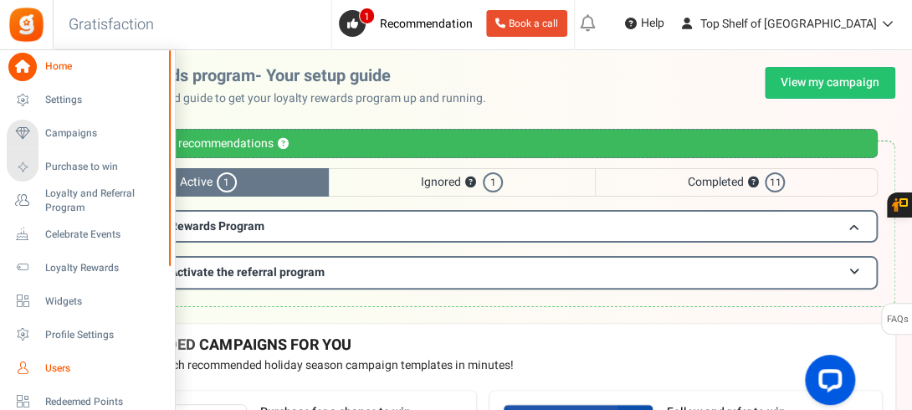
click at [59, 368] on span "Users" at bounding box center [103, 368] width 117 height 14
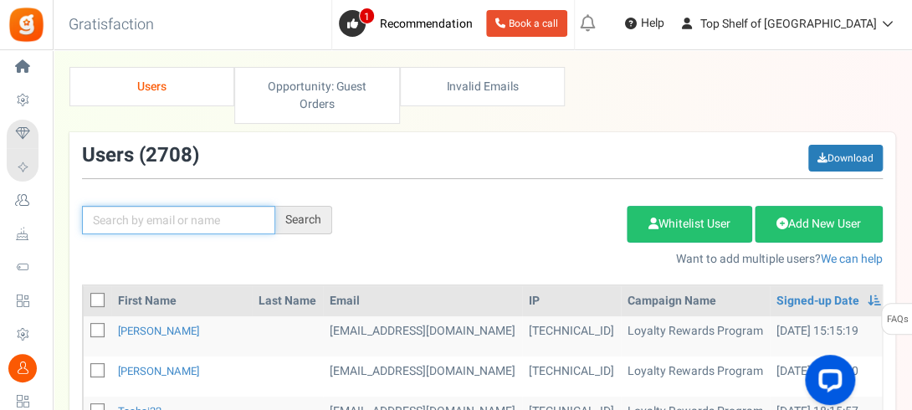
click at [226, 217] on input "text" at bounding box center [178, 220] width 193 height 28
type input "KENT"
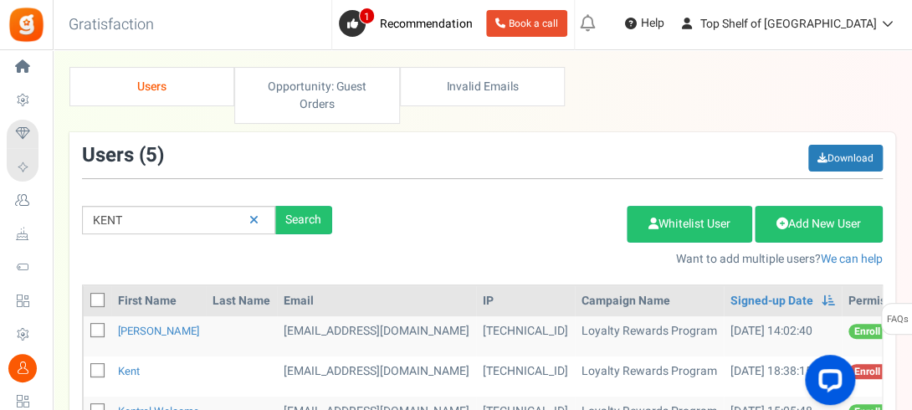
click at [355, 262] on div "Add Etsy Order Delete Selected Users Import Users Spam Protection Subtract Poin…" at bounding box center [620, 232] width 550 height 72
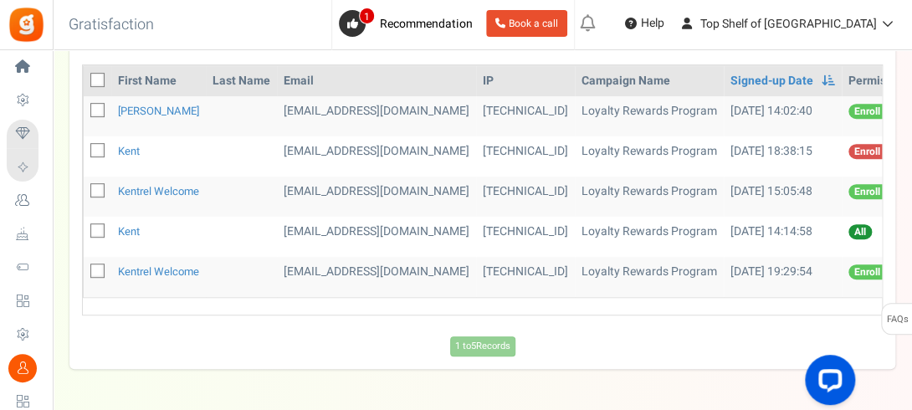
scroll to position [234, 0]
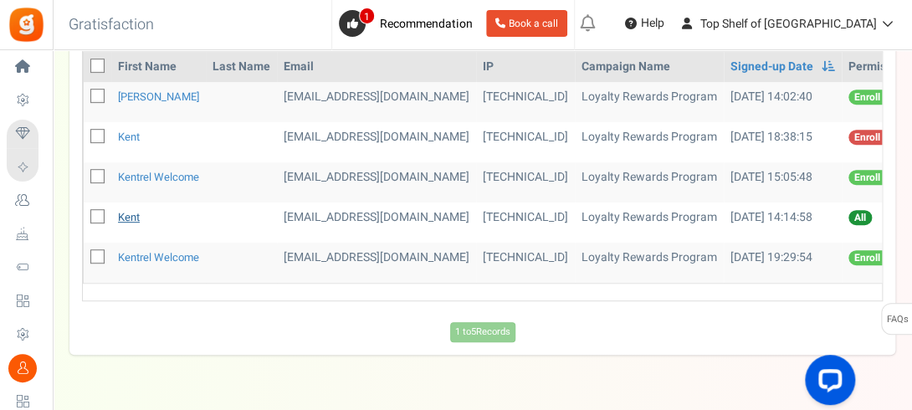
click at [125, 218] on link "Kent" at bounding box center [129, 217] width 22 height 16
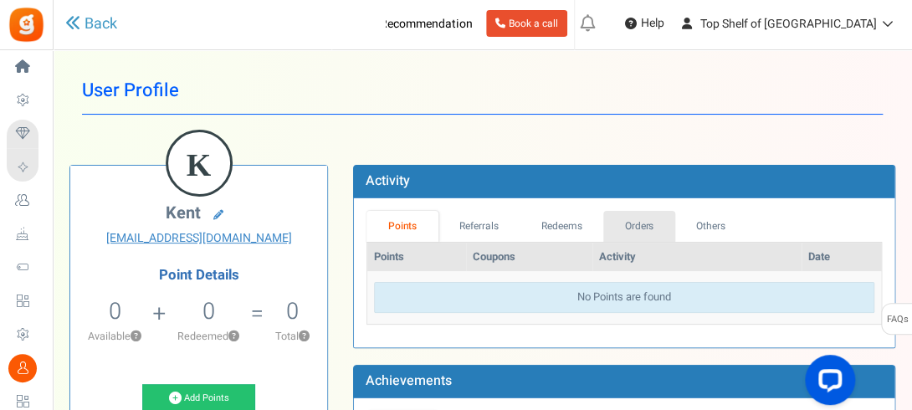
click at [666, 214] on link "Orders" at bounding box center [639, 226] width 72 height 31
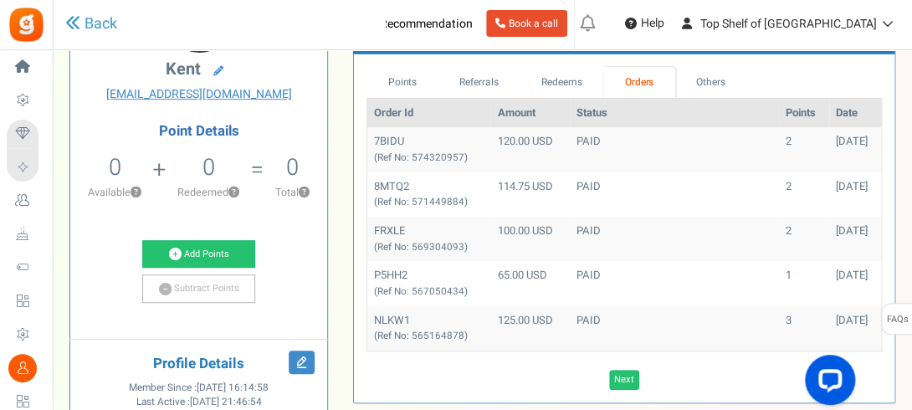
scroll to position [167, 0]
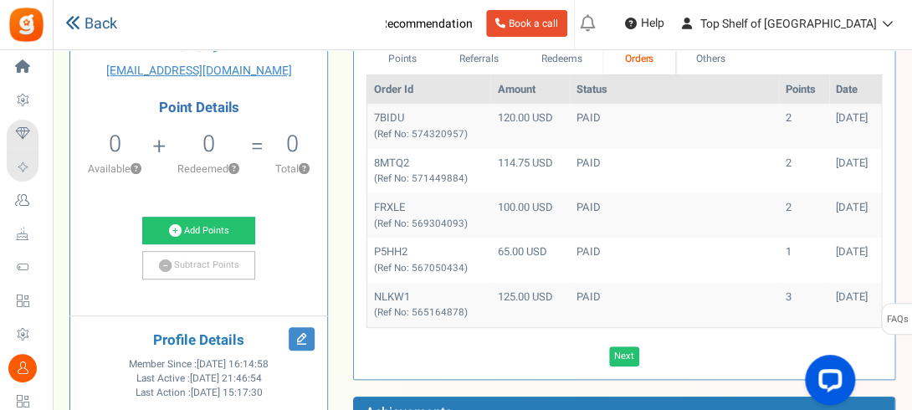
click at [97, 23] on link "Back" at bounding box center [91, 24] width 52 height 22
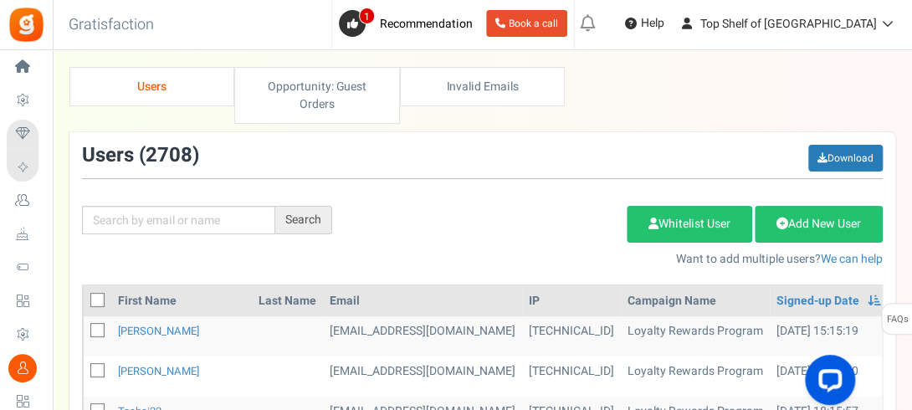
click at [164, 195] on div "Search Add Etsy Order Delete Selected Users Import Users Spam Protection Subtra…" at bounding box center [482, 206] width 826 height 123
click at [151, 214] on input "text" at bounding box center [178, 220] width 193 height 28
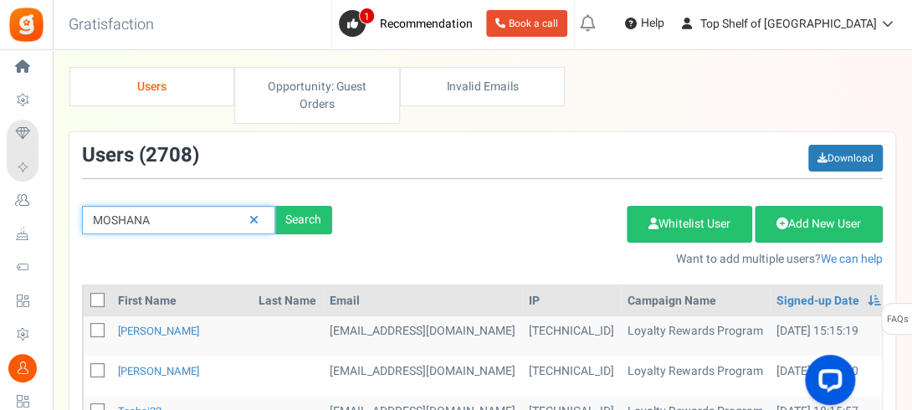
type input "MOSHANA"
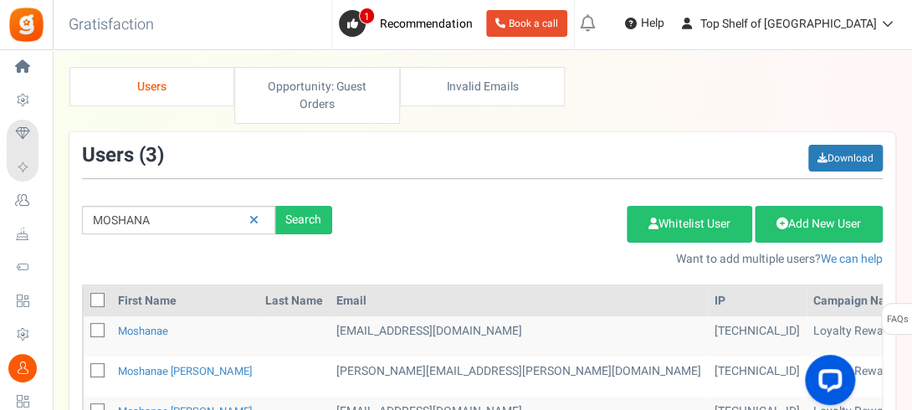
click at [404, 208] on div "Add Etsy Order Delete Selected Users Import Users Spam Protection Subtract Poin…" at bounding box center [620, 232] width 550 height 72
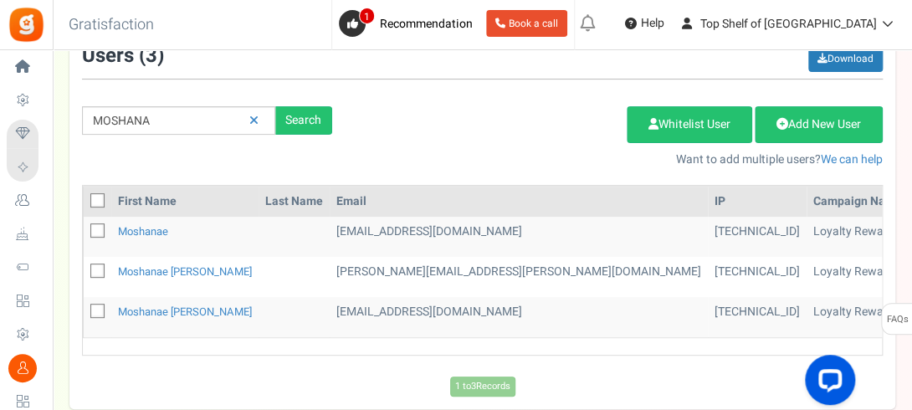
scroll to position [100, 0]
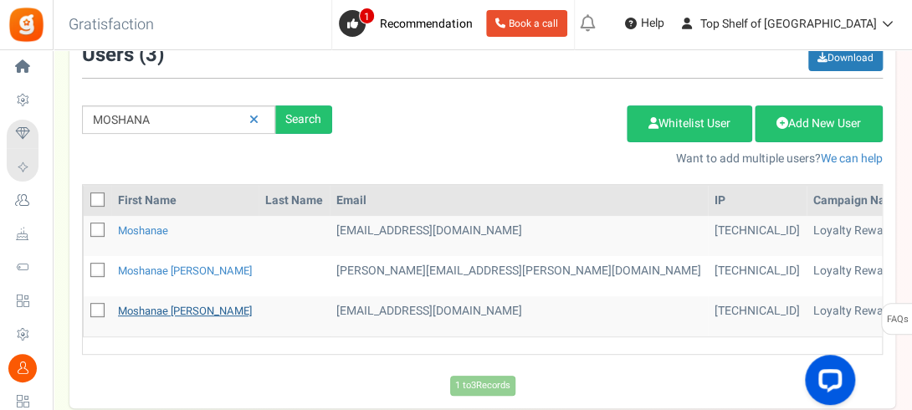
click at [157, 309] on link "Moshanae [PERSON_NAME]" at bounding box center [185, 311] width 134 height 16
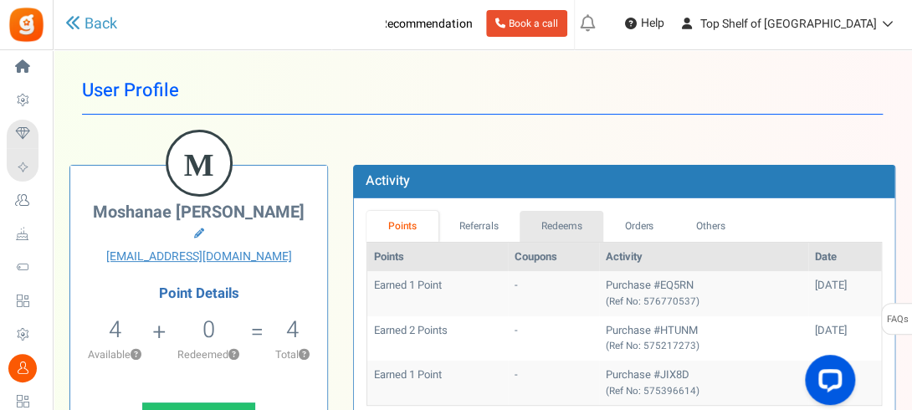
click at [540, 216] on link "Redeems" at bounding box center [561, 226] width 84 height 31
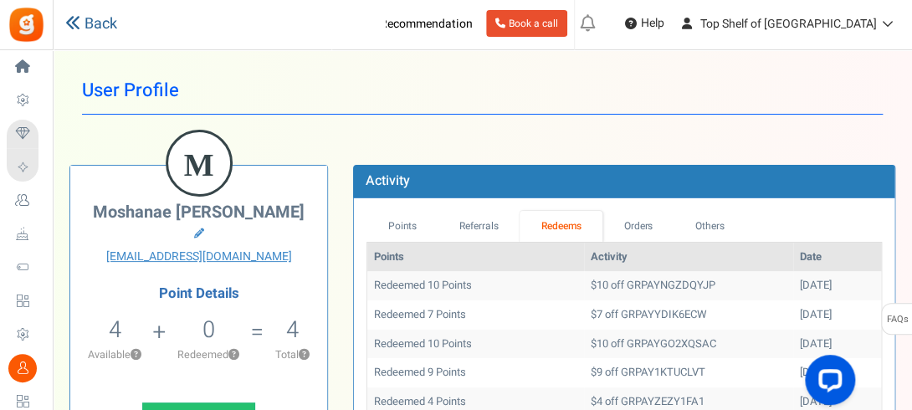
click at [91, 33] on link "Back" at bounding box center [91, 24] width 52 height 22
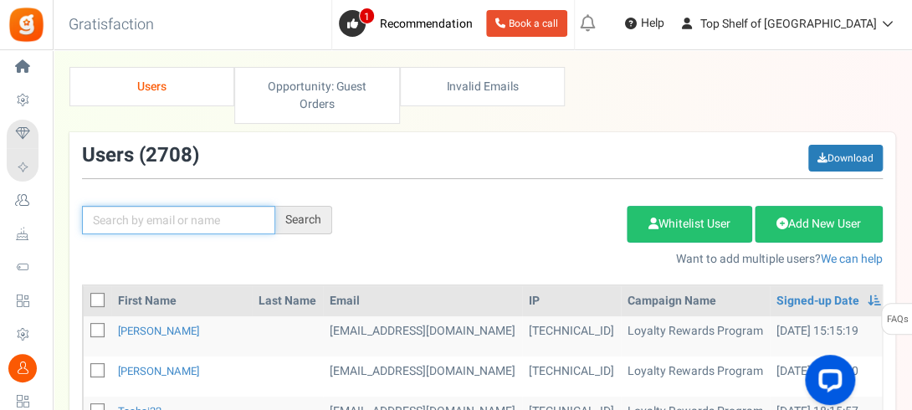
click at [201, 218] on input "text" at bounding box center [178, 220] width 193 height 28
type input "MOSHANA"
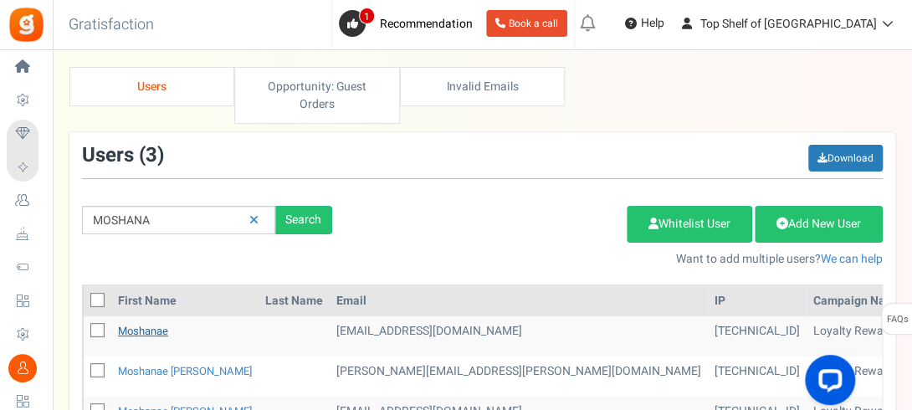
click at [136, 332] on link "Moshanae" at bounding box center [143, 331] width 50 height 16
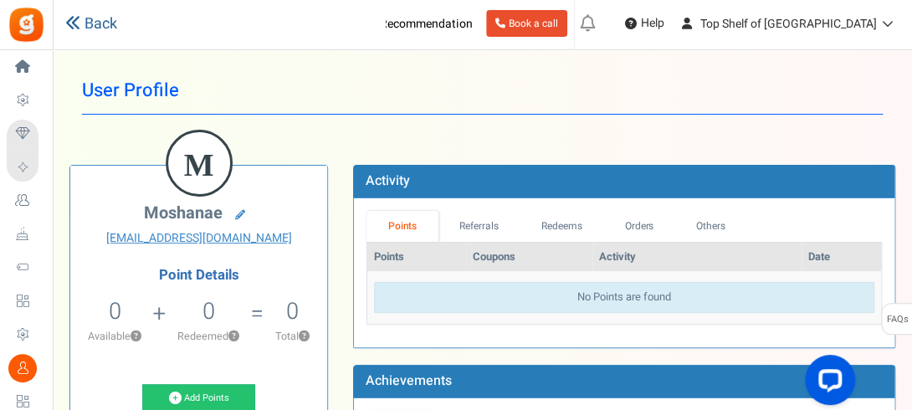
click at [89, 28] on link "Back" at bounding box center [91, 24] width 52 height 22
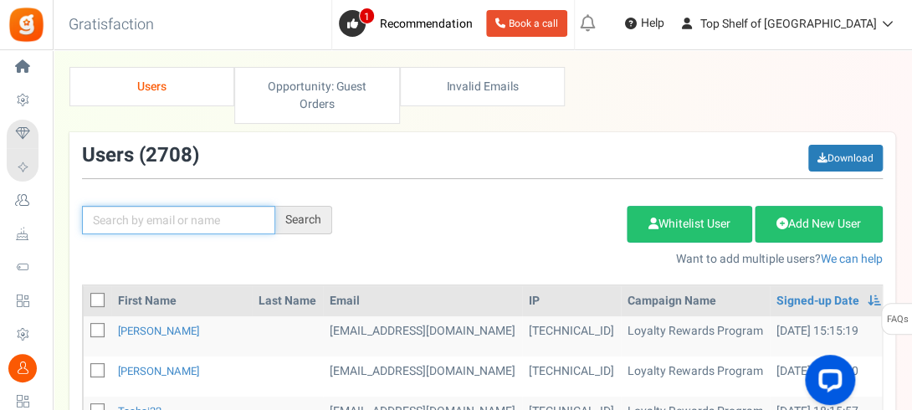
click at [234, 229] on input "text" at bounding box center [178, 220] width 193 height 28
type input "MOSHANA"
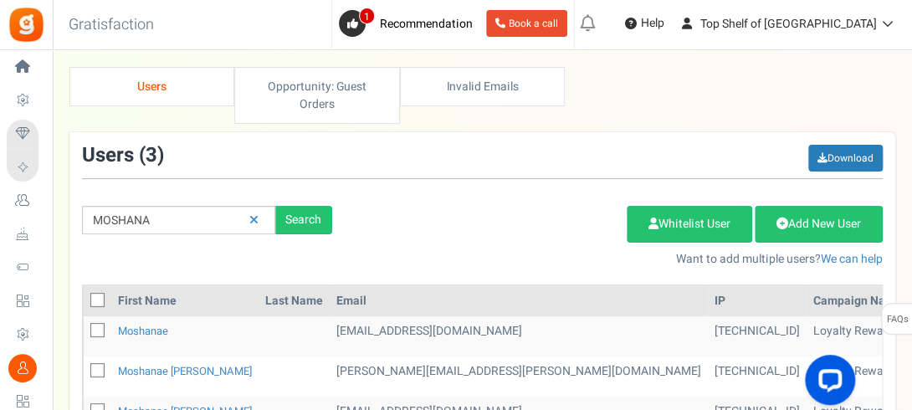
click at [433, 208] on div "Add Etsy Order Delete Selected Users Import Users Spam Protection Subtract Poin…" at bounding box center [620, 232] width 550 height 72
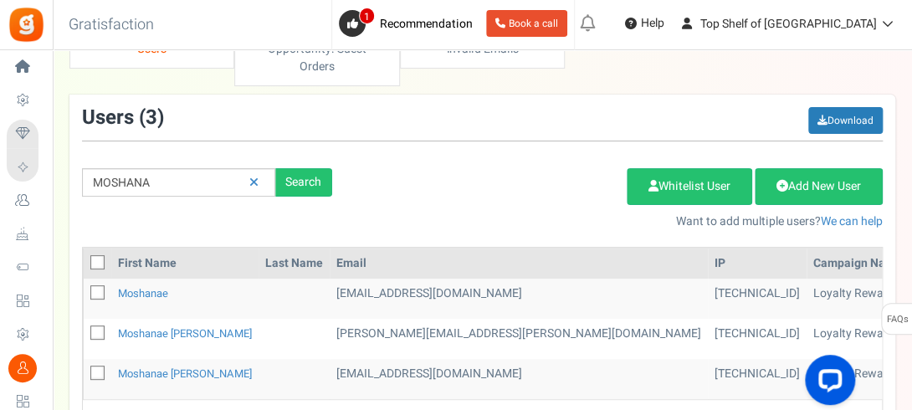
scroll to position [67, 0]
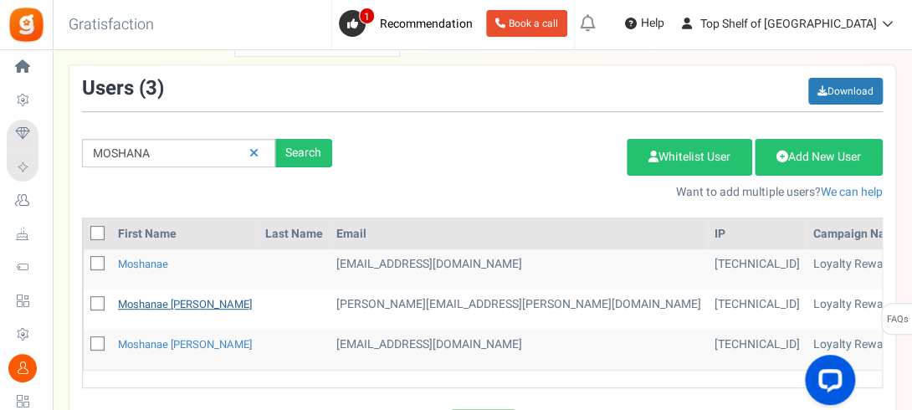
click at [169, 300] on link "Moshanae [PERSON_NAME]" at bounding box center [185, 304] width 134 height 16
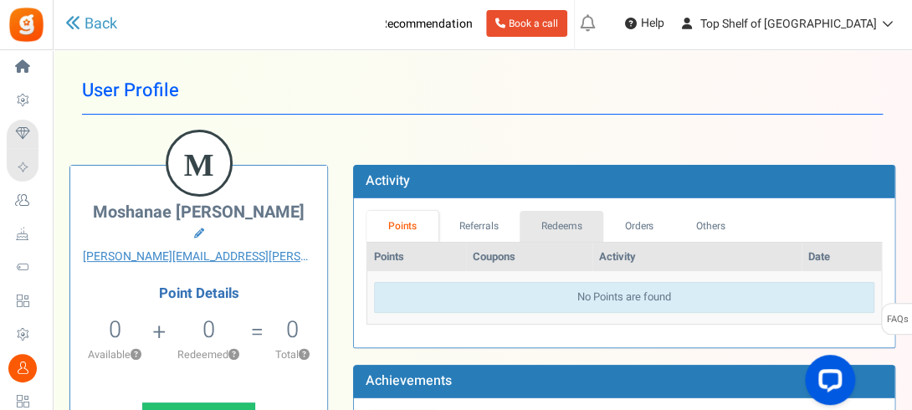
click at [554, 230] on link "Redeems" at bounding box center [561, 226] width 84 height 31
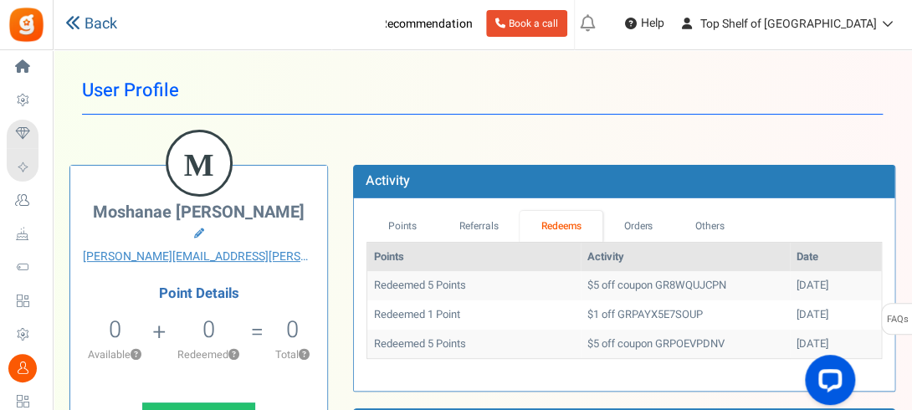
click at [107, 18] on link "Back" at bounding box center [91, 24] width 52 height 22
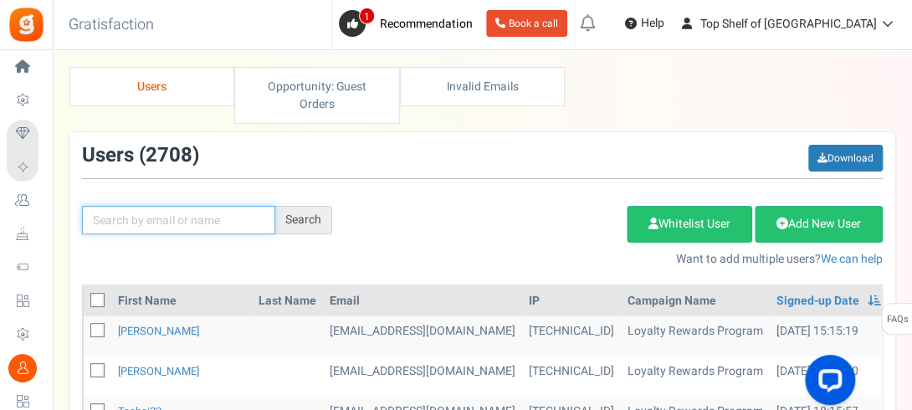
click at [181, 222] on input "text" at bounding box center [178, 220] width 193 height 28
type input "MOSHANA"
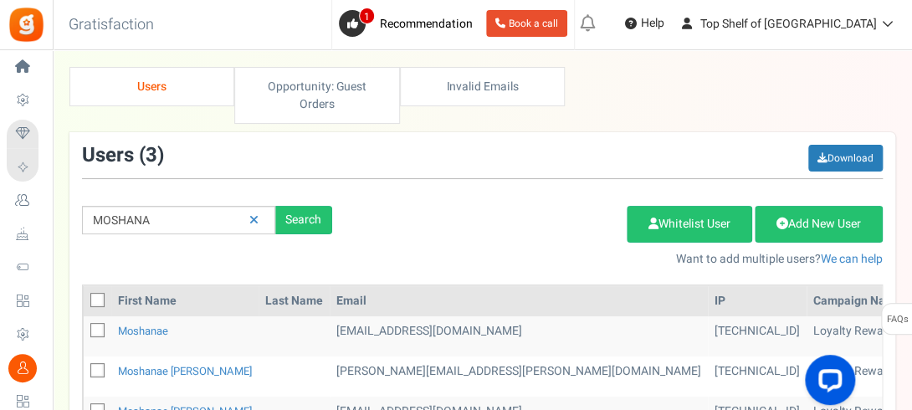
click at [549, 230] on div "Add Etsy Order Delete Selected Users Import Users Spam Protection Subtract Poin…" at bounding box center [620, 232] width 550 height 72
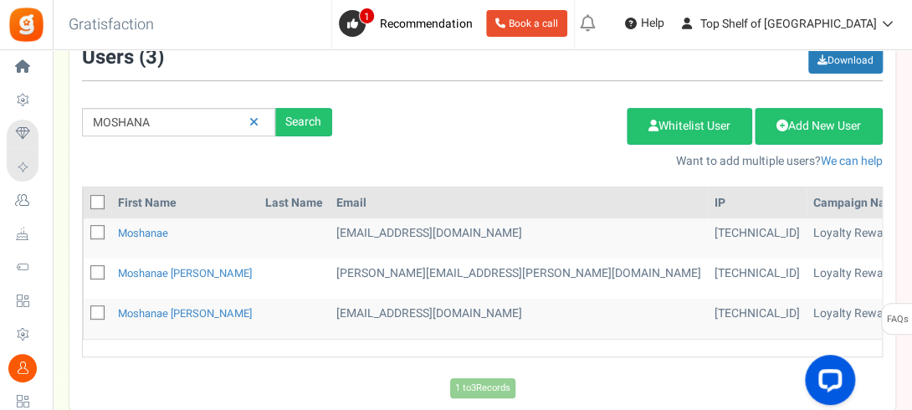
scroll to position [100, 0]
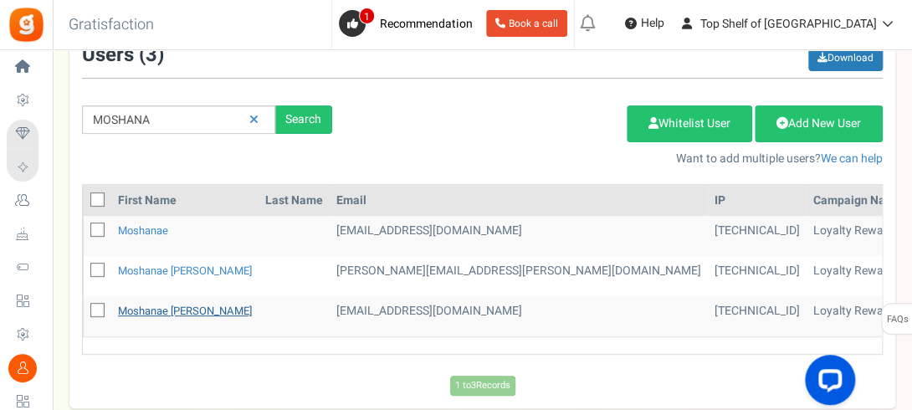
click at [186, 309] on link "Moshanae [PERSON_NAME]" at bounding box center [185, 311] width 134 height 16
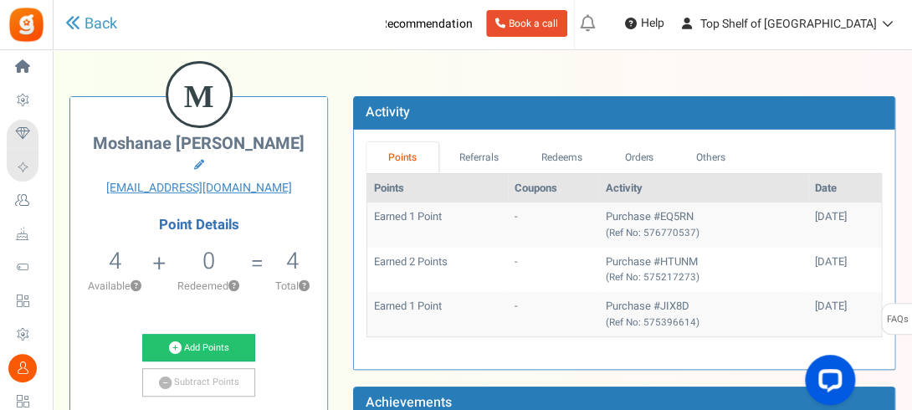
scroll to position [427, 0]
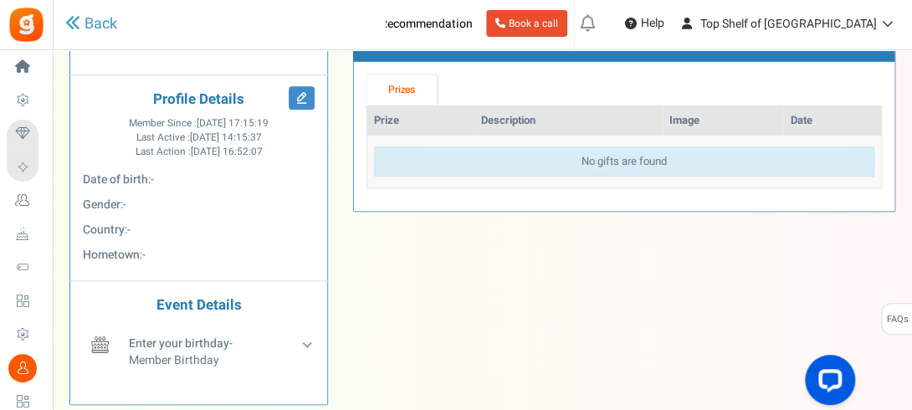
drag, startPoint x: 913, startPoint y: 1, endPoint x: 301, endPoint y: 407, distance: 734.5
click at [301, 404] on div "M Moshanae [PERSON_NAME] [EMAIL_ADDRESS][DOMAIN_NAME] Point Details 4 4 Redeema…" at bounding box center [198, 71] width 257 height 665
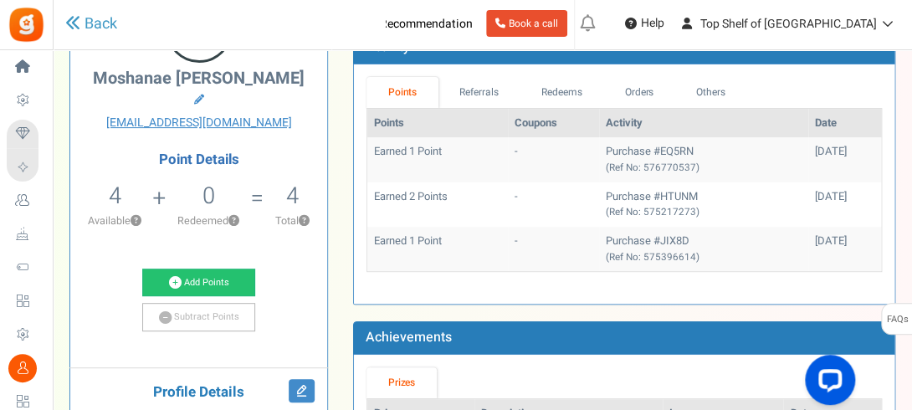
scroll to position [136, 0]
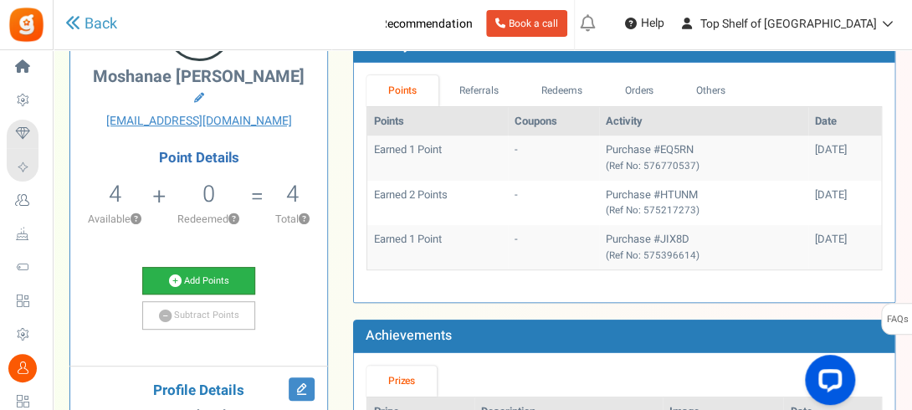
click at [214, 267] on link "Add Points" at bounding box center [199, 281] width 114 height 28
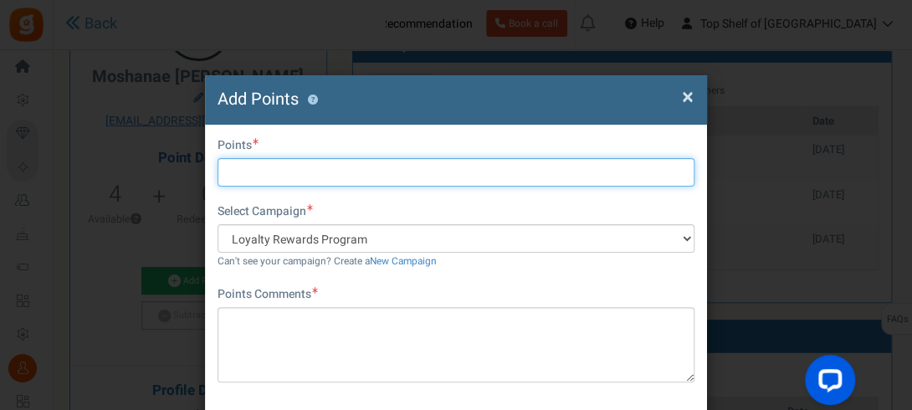
click at [254, 167] on input "text" at bounding box center [455, 172] width 477 height 28
type input "28"
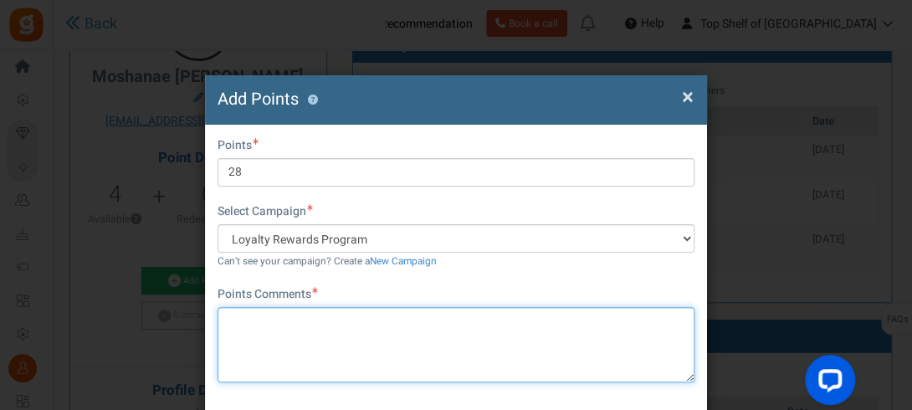
click at [274, 352] on textarea at bounding box center [455, 344] width 477 height 75
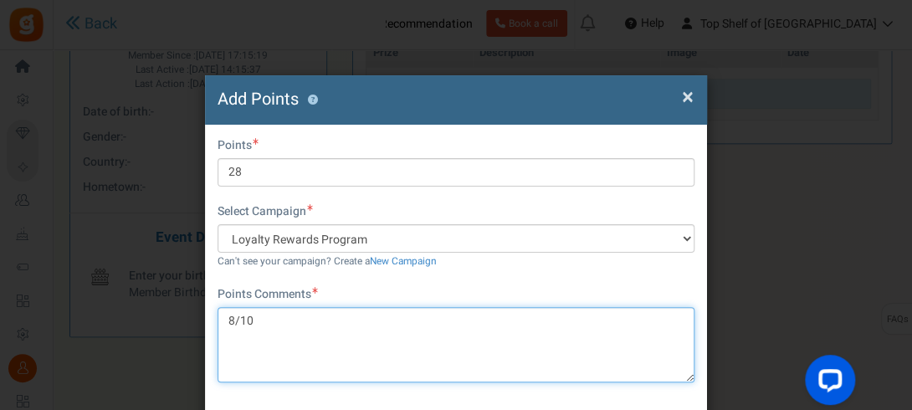
type textarea "8/10"
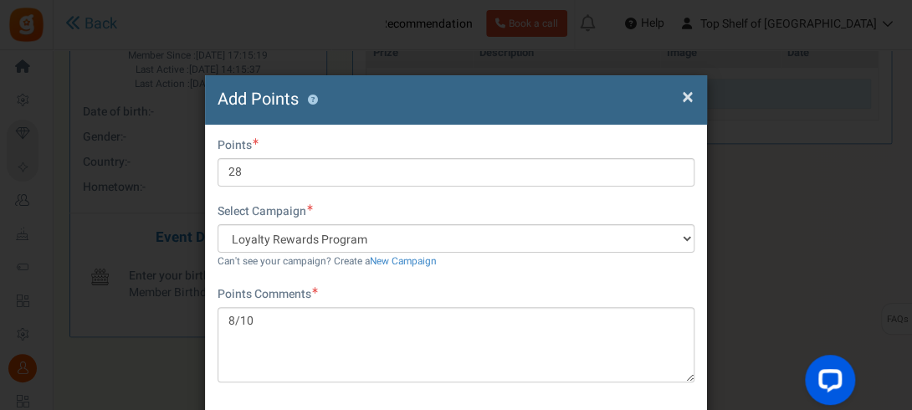
click at [903, 258] on div "× Close Add Points ? First Name Last Name Email [EMAIL_ADDRESS][DOMAIN_NAME] Do…" at bounding box center [456, 205] width 912 height 410
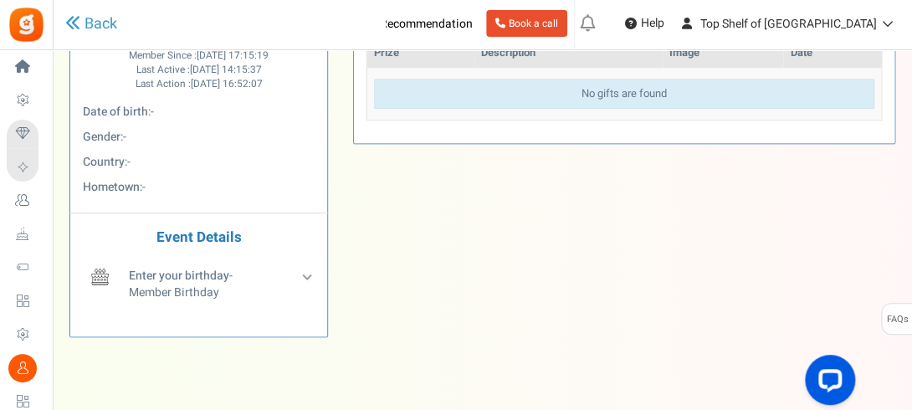
scroll to position [136, 0]
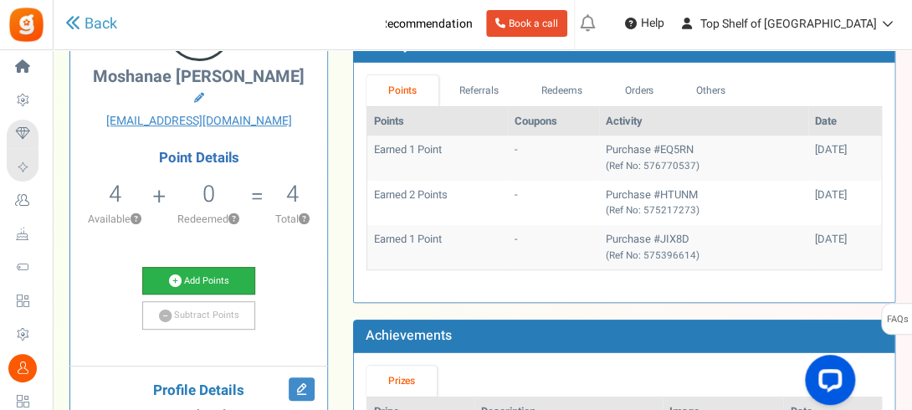
click at [225, 267] on link "Add Points" at bounding box center [199, 281] width 114 height 28
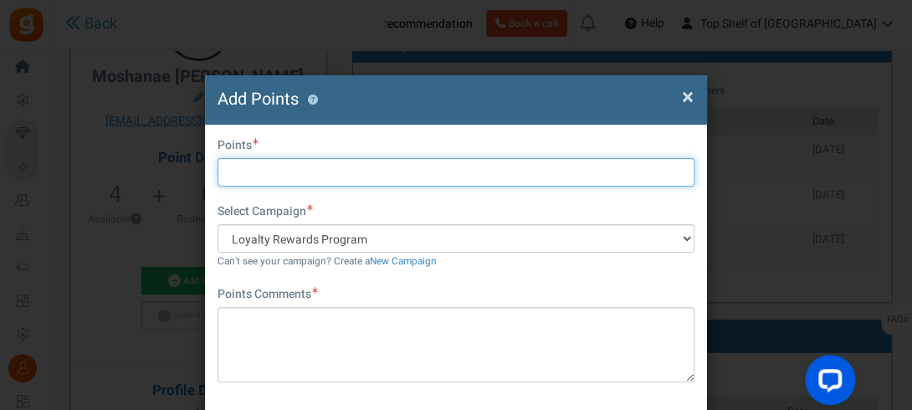
click at [401, 171] on input "text" at bounding box center [455, 172] width 477 height 28
type input "28"
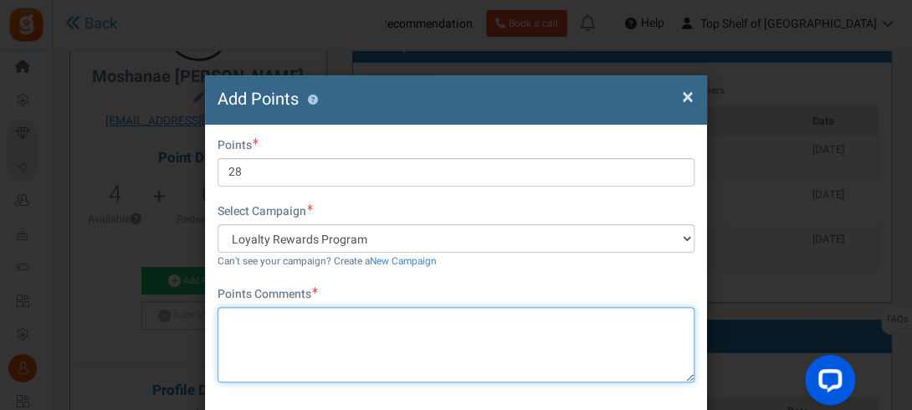
click at [278, 317] on textarea at bounding box center [455, 344] width 477 height 75
type textarea "8/10"
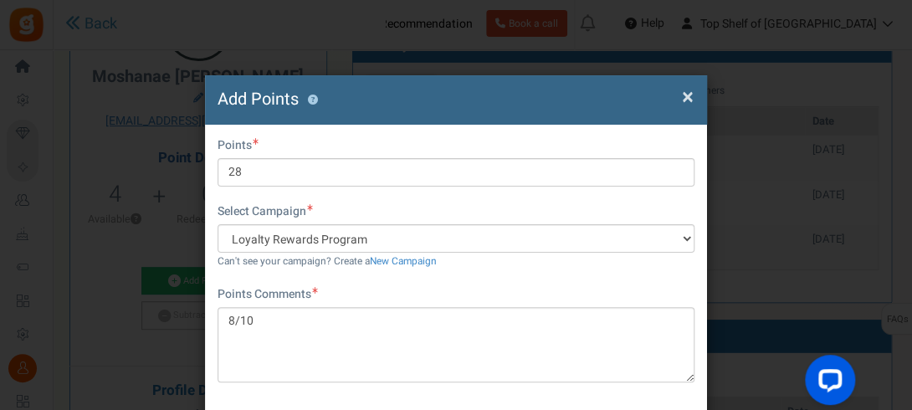
click at [904, 300] on div "× Close Add Points ? First Name Last Name Email [EMAIL_ADDRESS][DOMAIN_NAME] Do…" at bounding box center [456, 205] width 912 height 410
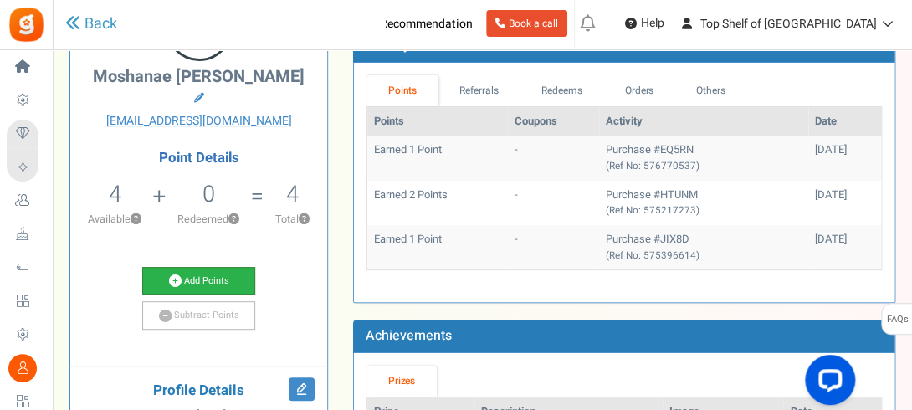
click at [211, 267] on link "Add Points" at bounding box center [199, 281] width 114 height 28
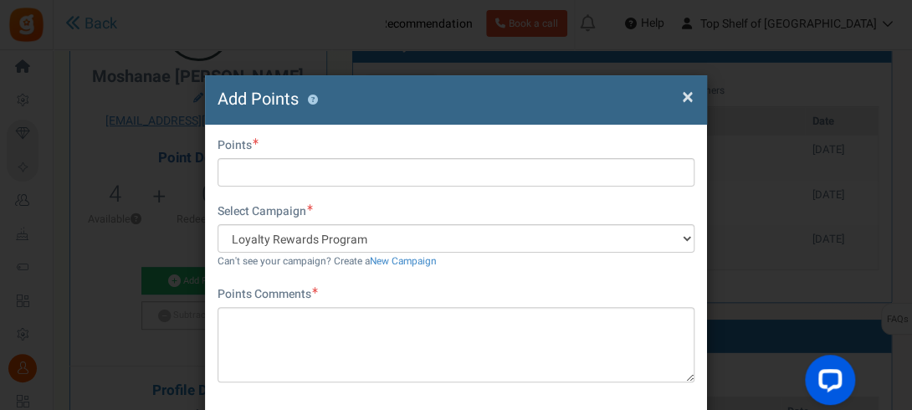
drag, startPoint x: 907, startPoint y: 279, endPoint x: 907, endPoint y: 297, distance: 17.6
click at [907, 297] on div "× Close Add Points ? First Name Last Name Email [EMAIL_ADDRESS][DOMAIN_NAME] Do…" at bounding box center [456, 205] width 912 height 410
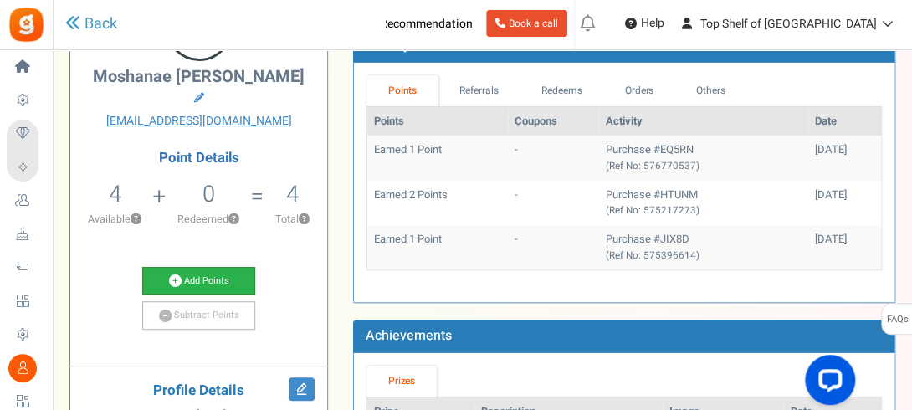
click at [204, 267] on link "Add Points" at bounding box center [199, 281] width 114 height 28
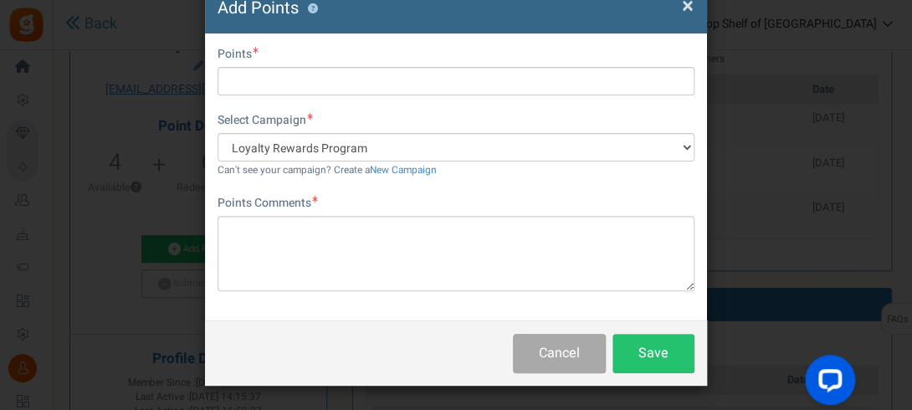
scroll to position [169, 0]
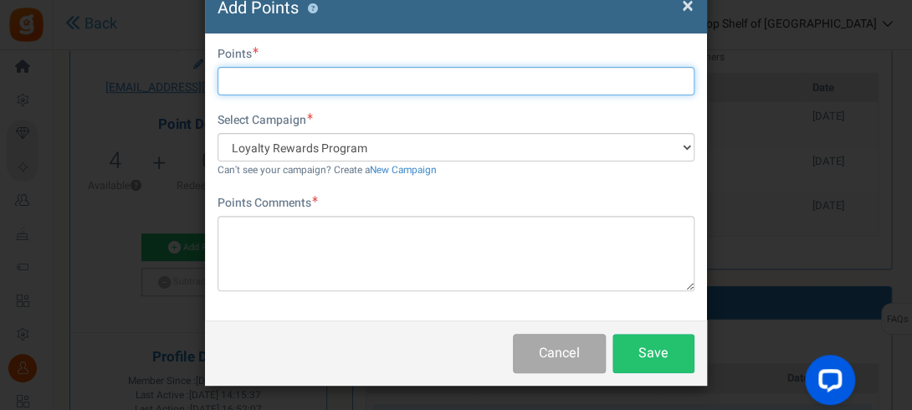
click at [269, 68] on input "text" at bounding box center [455, 81] width 477 height 28
type input "28"
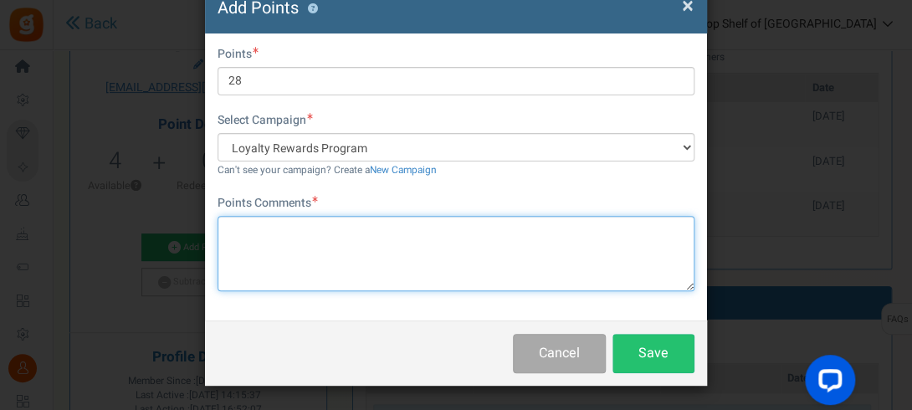
click at [288, 260] on textarea at bounding box center [455, 253] width 477 height 75
type textarea "8/10"
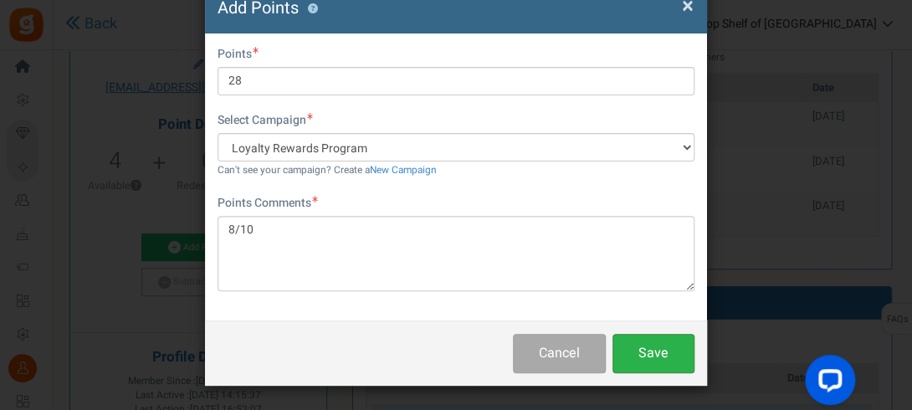
click at [646, 346] on button "Save" at bounding box center [653, 353] width 82 height 39
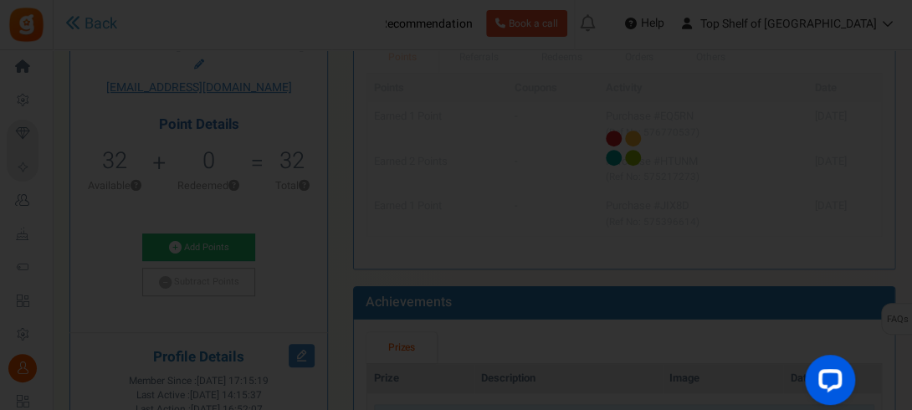
scroll to position [0, 0]
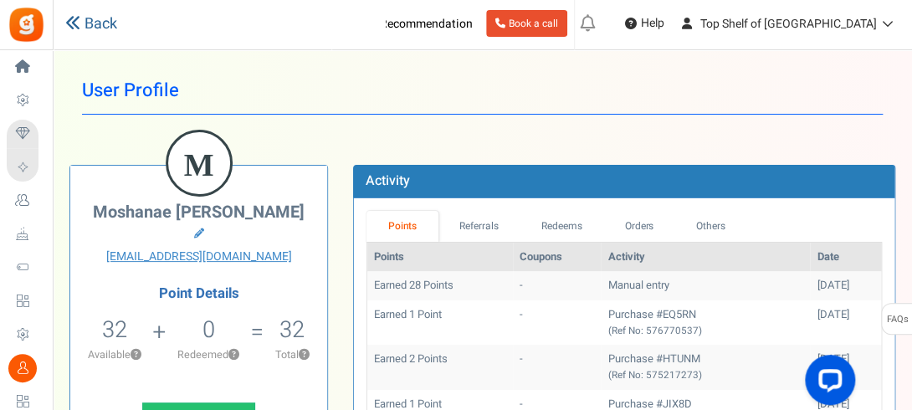
click at [90, 25] on link "Back" at bounding box center [91, 24] width 52 height 22
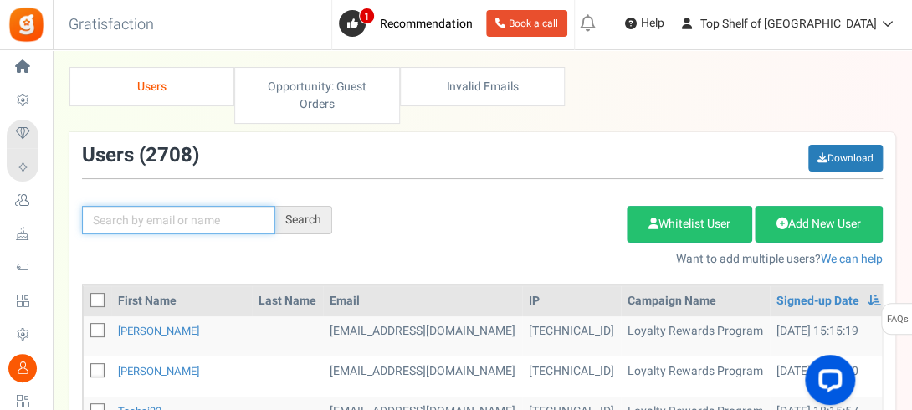
click at [198, 228] on input "text" at bounding box center [178, 220] width 193 height 28
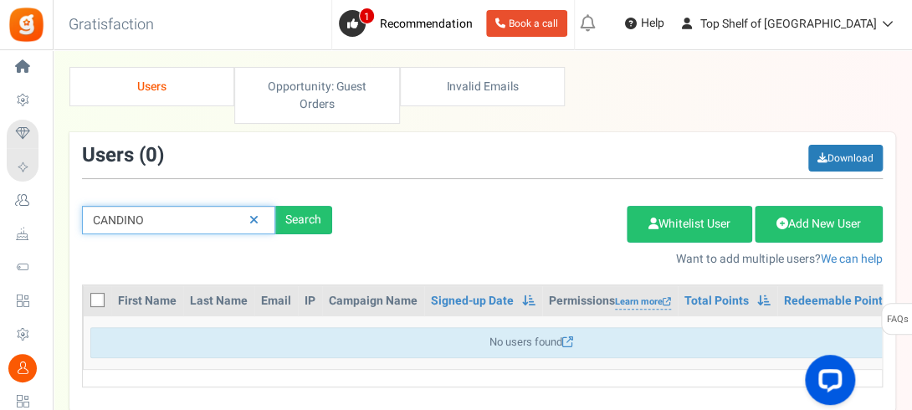
type input "CANDINO"
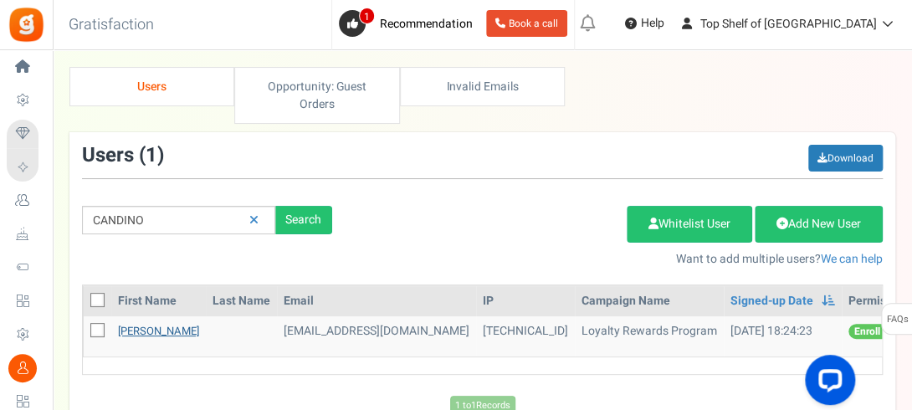
click at [147, 325] on link "[PERSON_NAME]" at bounding box center [158, 331] width 81 height 16
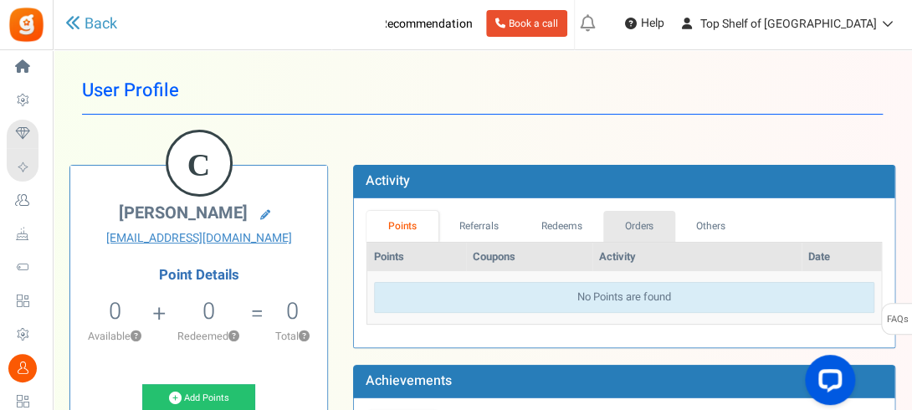
click at [659, 226] on link "Orders" at bounding box center [639, 226] width 72 height 31
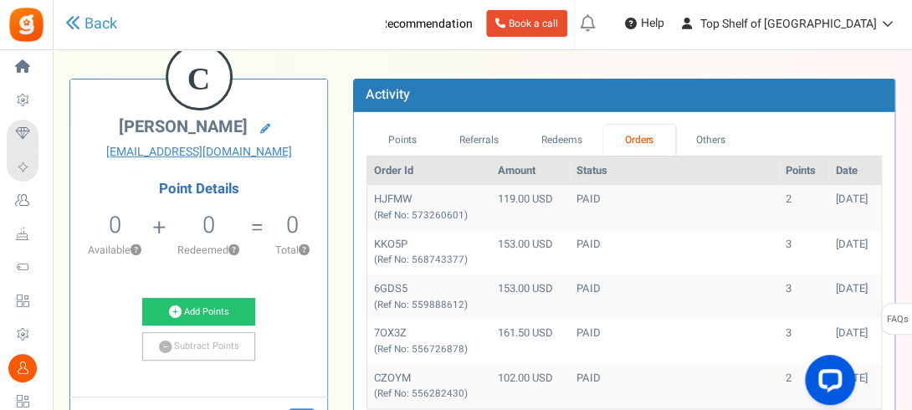
scroll to position [100, 0]
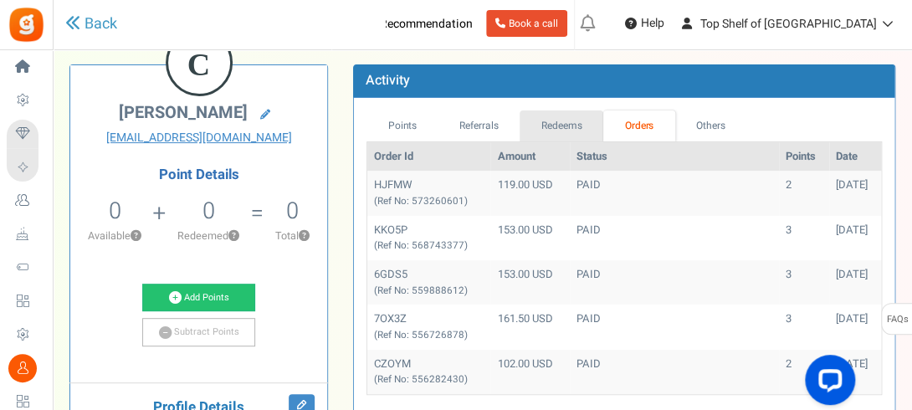
click at [582, 130] on link "Redeems" at bounding box center [561, 125] width 84 height 31
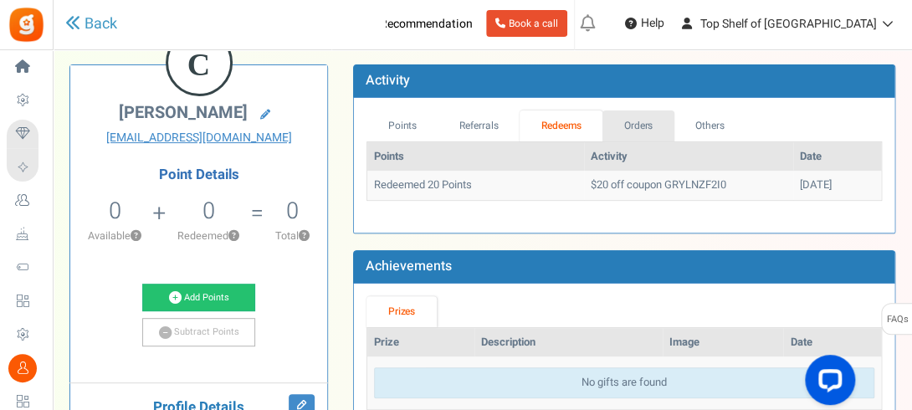
click at [646, 118] on link "Orders" at bounding box center [638, 125] width 72 height 31
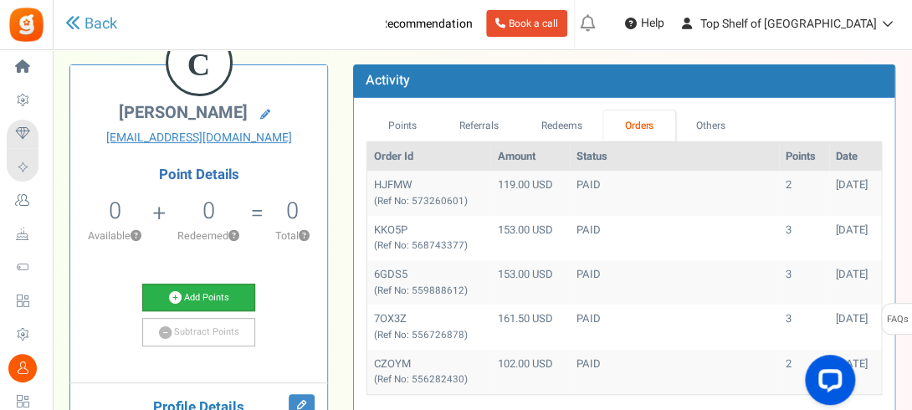
click at [217, 289] on link "Add Points" at bounding box center [199, 298] width 114 height 28
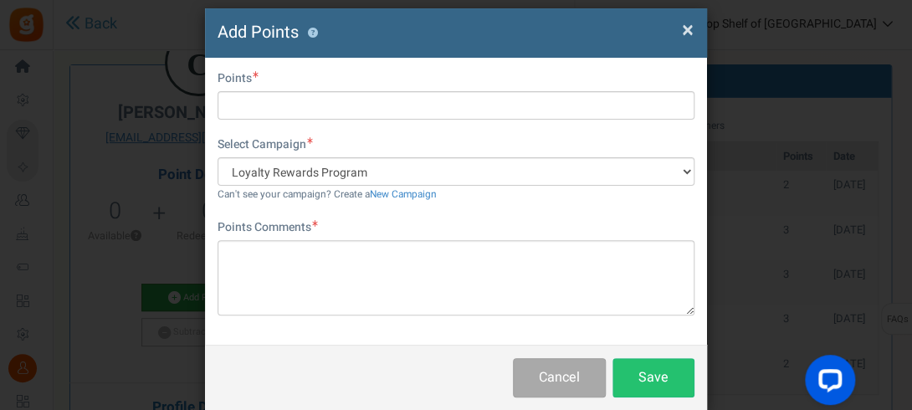
scroll to position [91, 0]
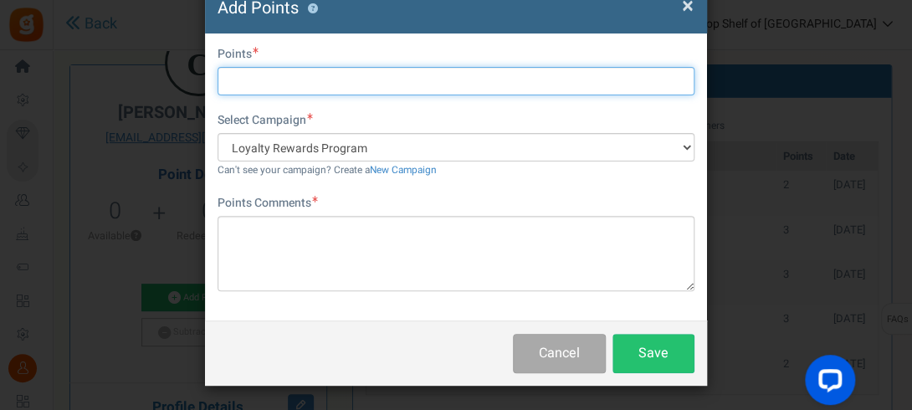
click at [325, 82] on input "text" at bounding box center [455, 81] width 477 height 28
type input "54"
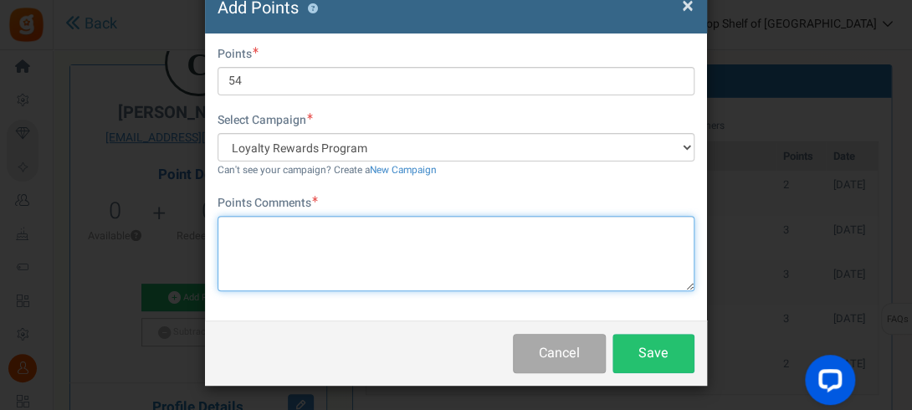
click at [305, 243] on textarea at bounding box center [455, 253] width 477 height 75
type textarea "8/10"
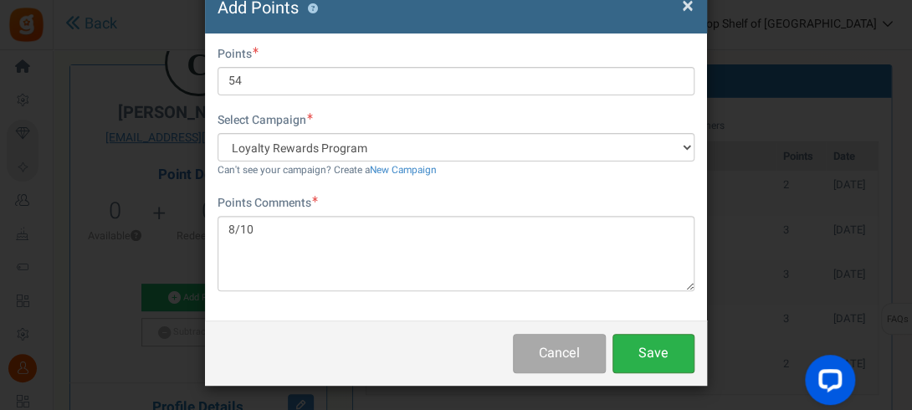
click at [658, 355] on button "Save" at bounding box center [653, 353] width 82 height 39
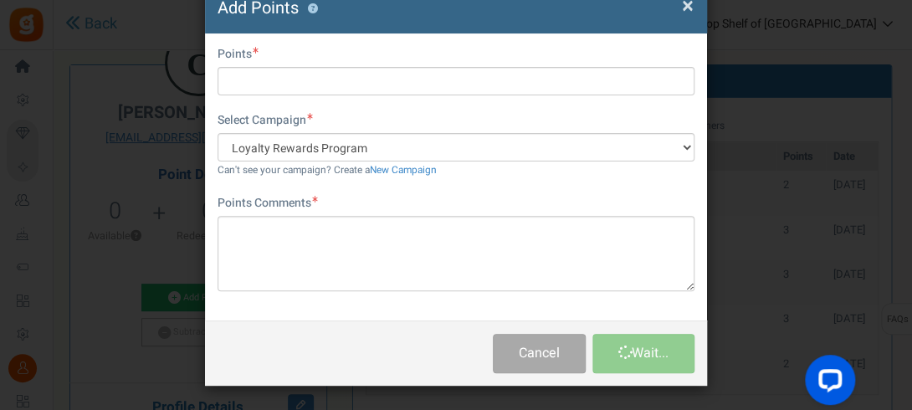
scroll to position [0, 0]
